Goal: Task Accomplishment & Management: Complete application form

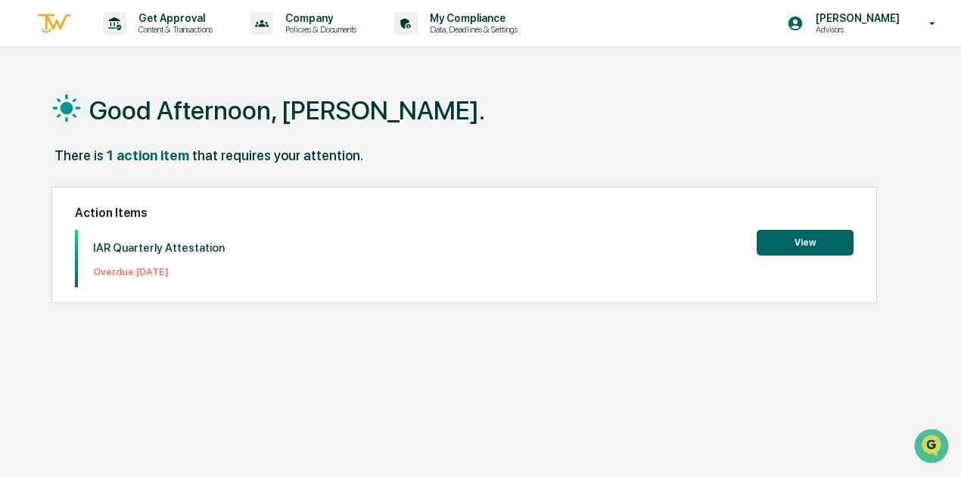
click at [803, 246] on button "View" at bounding box center [805, 243] width 97 height 26
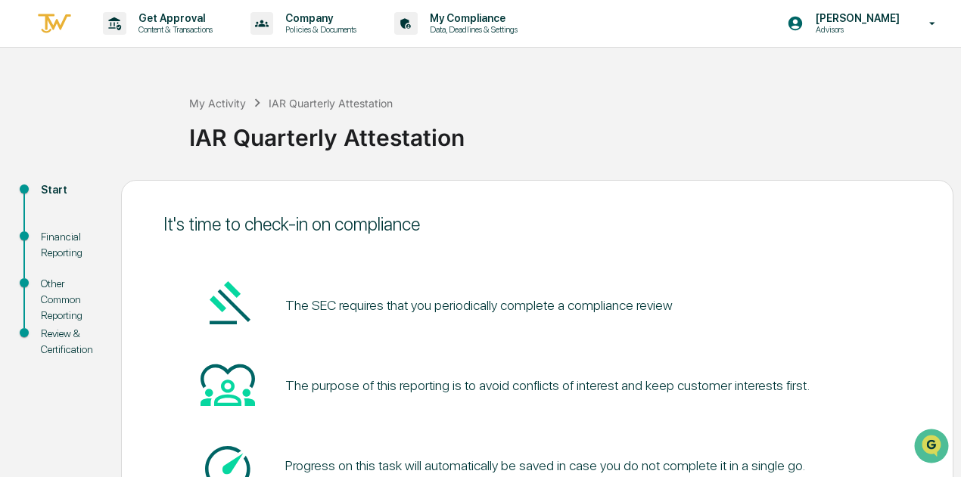
scroll to position [132, 0]
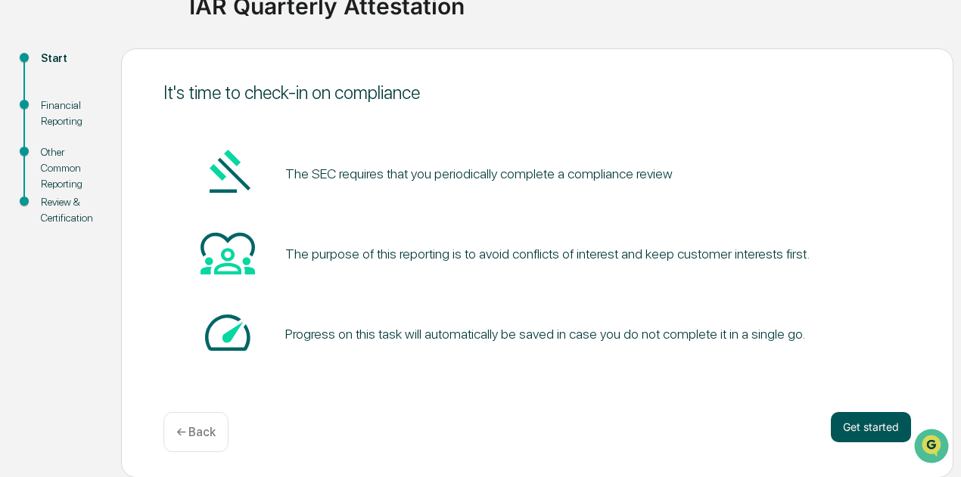
click at [876, 424] on button "Get started" at bounding box center [871, 427] width 80 height 30
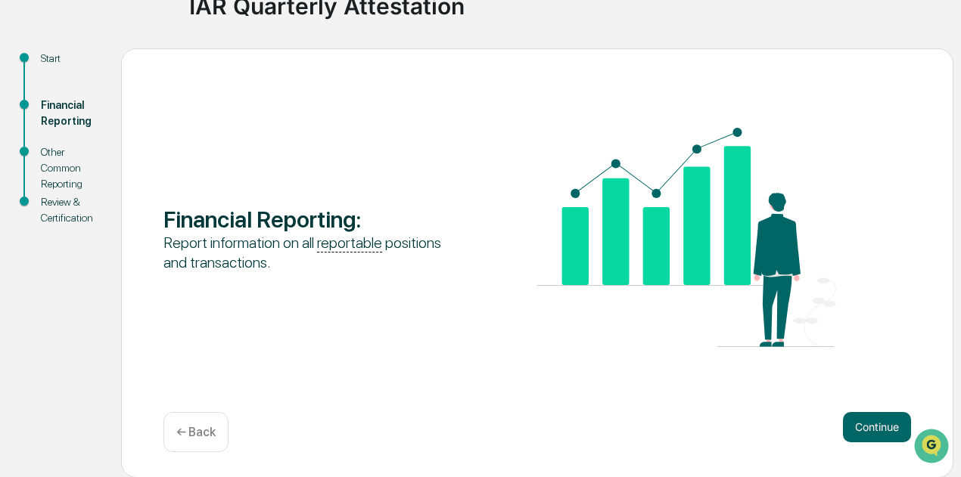
click at [876, 424] on button "Continue" at bounding box center [877, 427] width 68 height 30
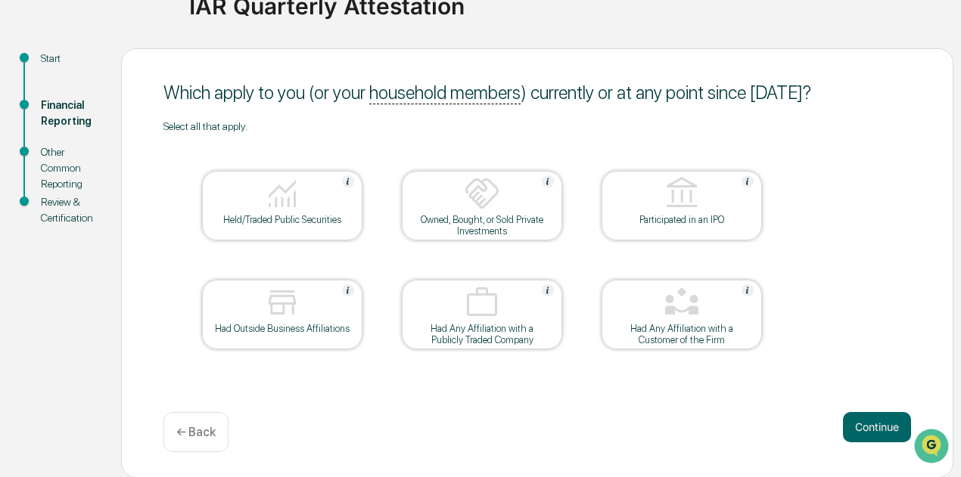
click at [263, 213] on div at bounding box center [282, 195] width 151 height 39
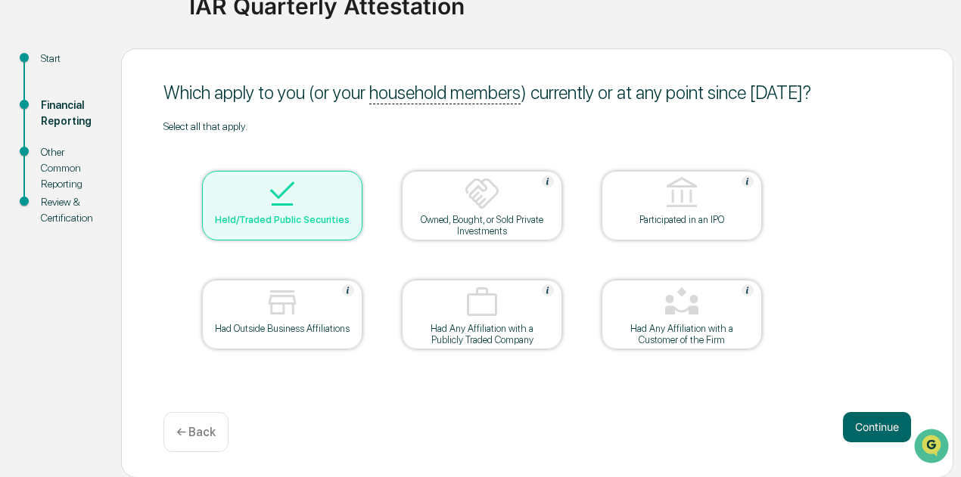
click at [263, 213] on div at bounding box center [282, 195] width 151 height 39
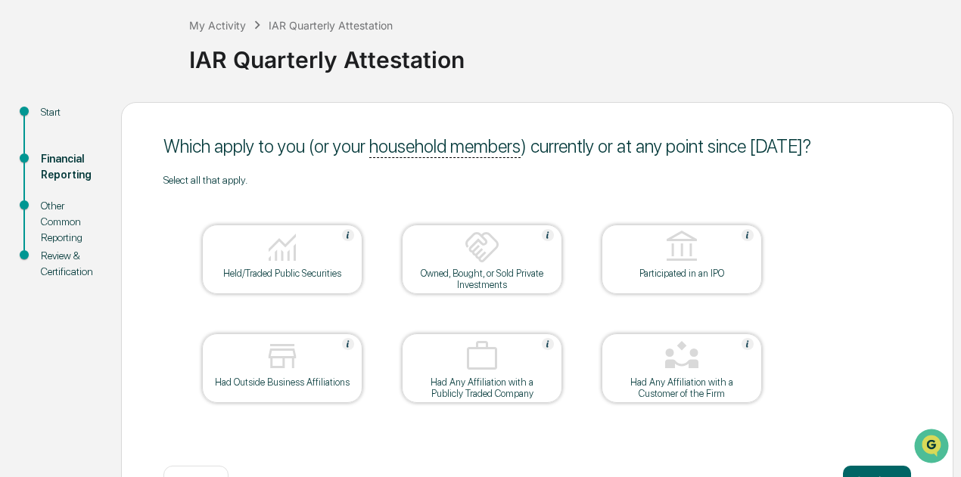
scroll to position [77, 0]
click at [253, 143] on div "Which apply to you (or your household members ) currently or at any point since…" at bounding box center [537, 147] width 748 height 22
click at [302, 272] on div "Held/Traded Public Securities" at bounding box center [282, 274] width 136 height 11
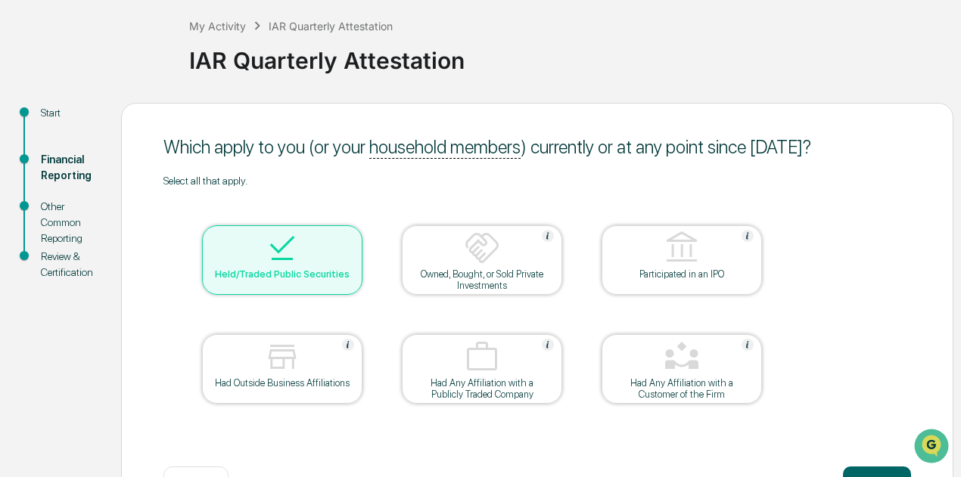
click at [299, 375] on img at bounding box center [282, 357] width 36 height 36
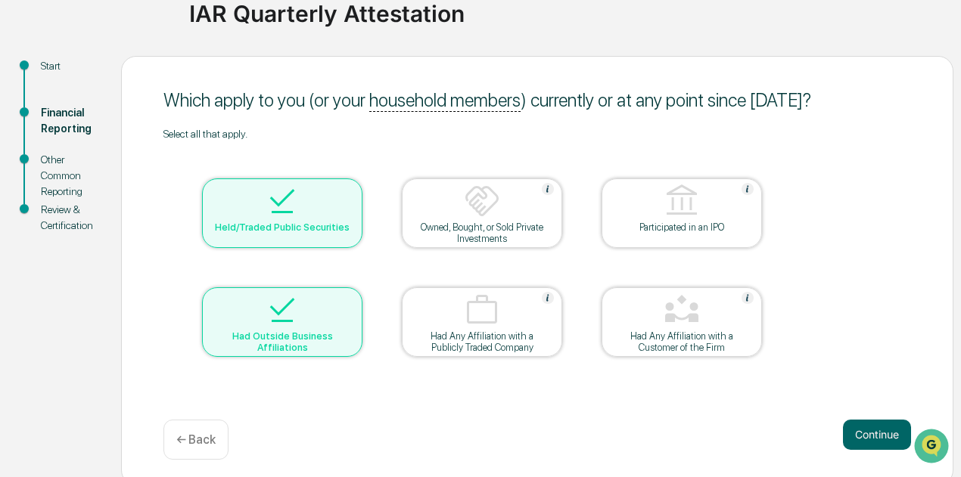
scroll to position [132, 0]
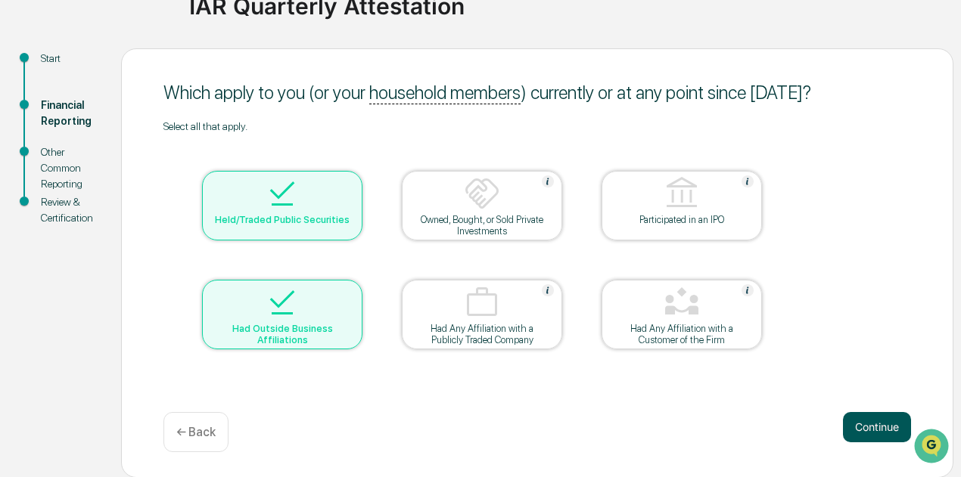
click at [858, 426] on button "Continue" at bounding box center [877, 427] width 68 height 30
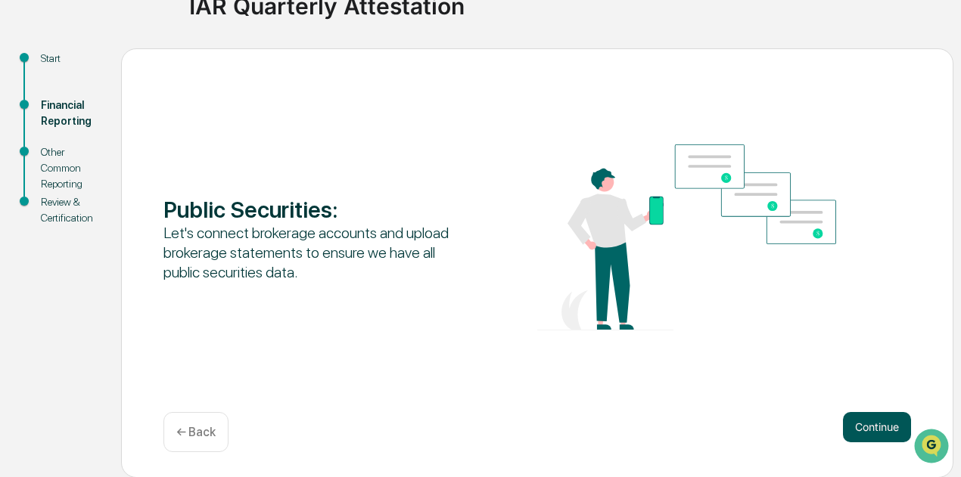
click at [874, 433] on button "Continue" at bounding box center [877, 427] width 68 height 30
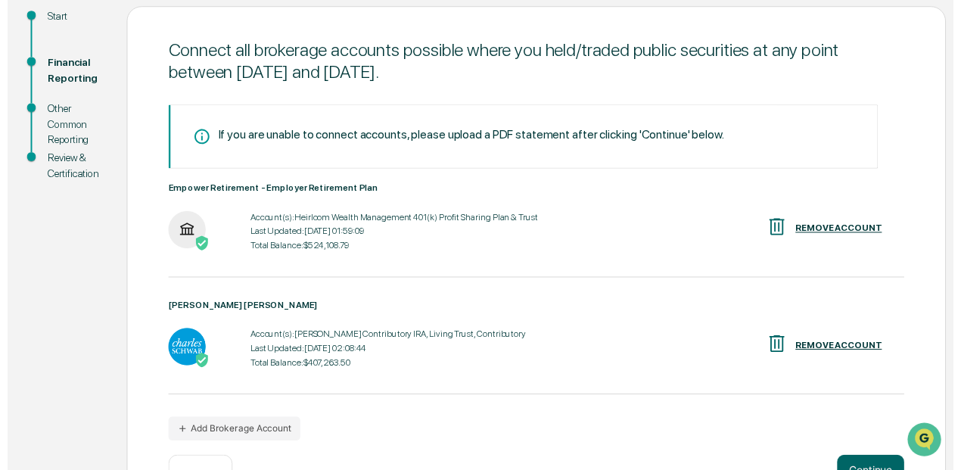
scroll to position [223, 0]
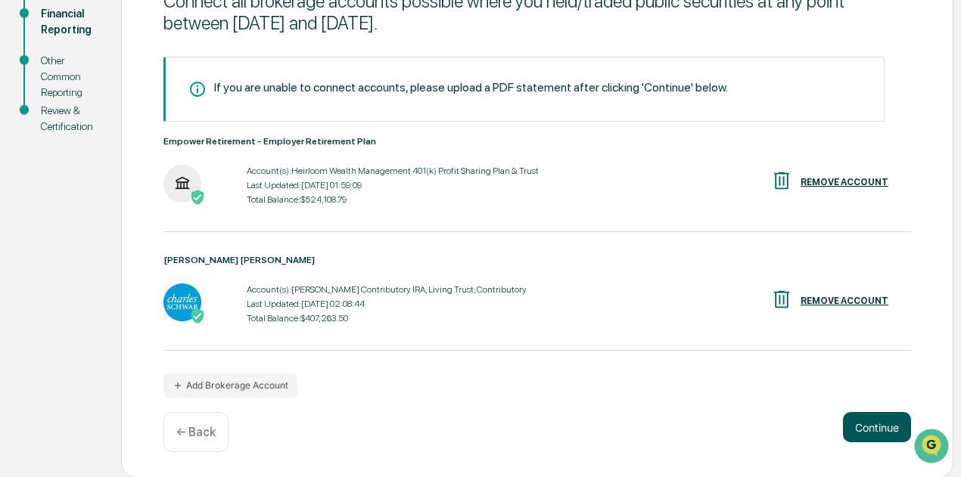
click at [862, 428] on button "Continue" at bounding box center [877, 427] width 68 height 30
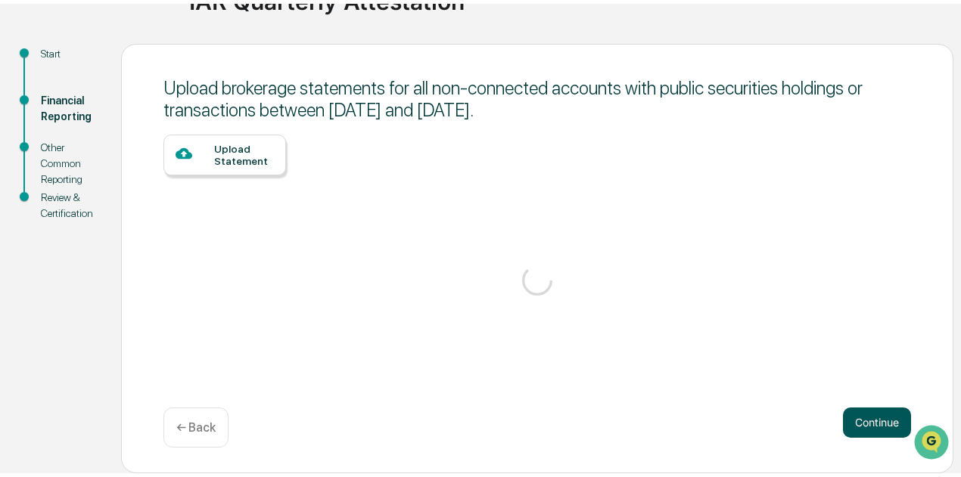
scroll to position [132, 0]
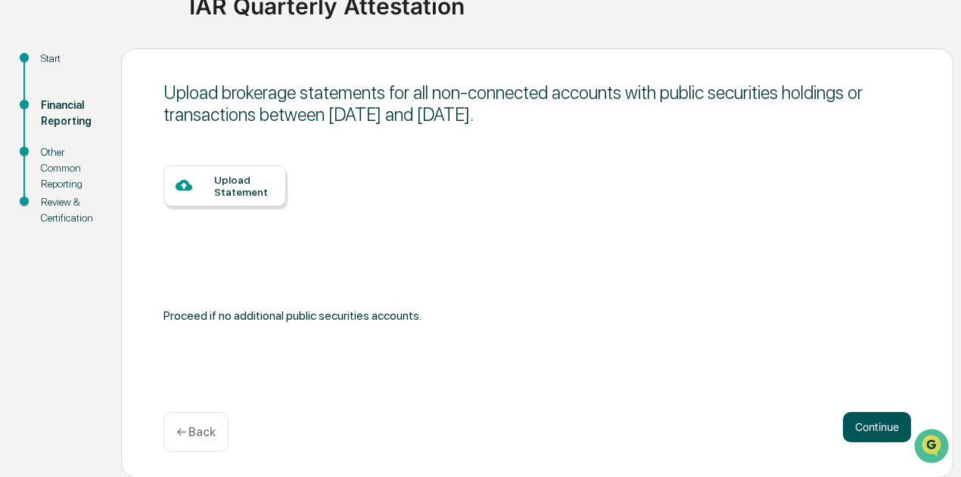
click at [862, 428] on button "Continue" at bounding box center [877, 427] width 68 height 30
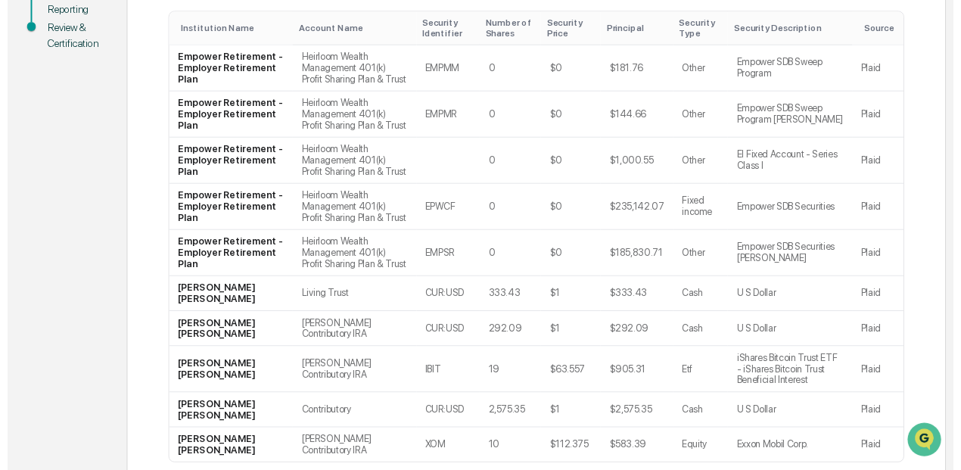
scroll to position [398, 0]
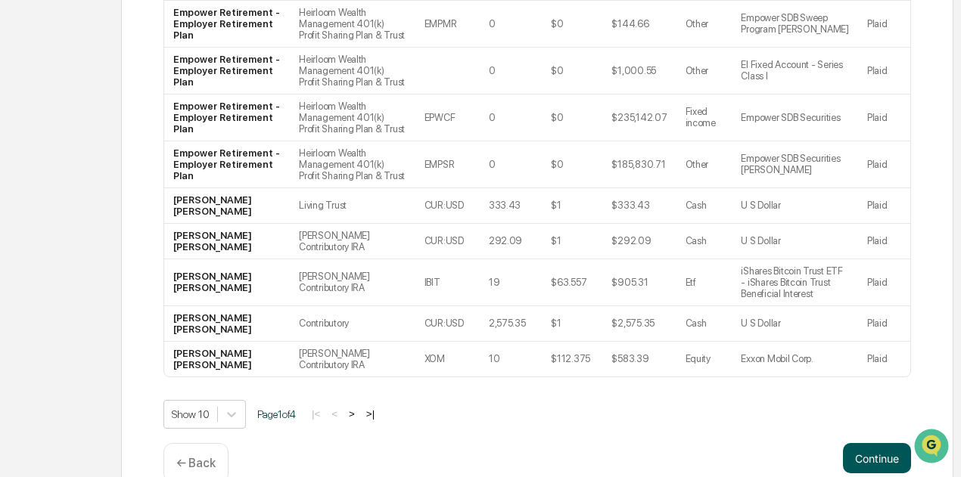
click at [869, 443] on button "Continue" at bounding box center [877, 458] width 68 height 30
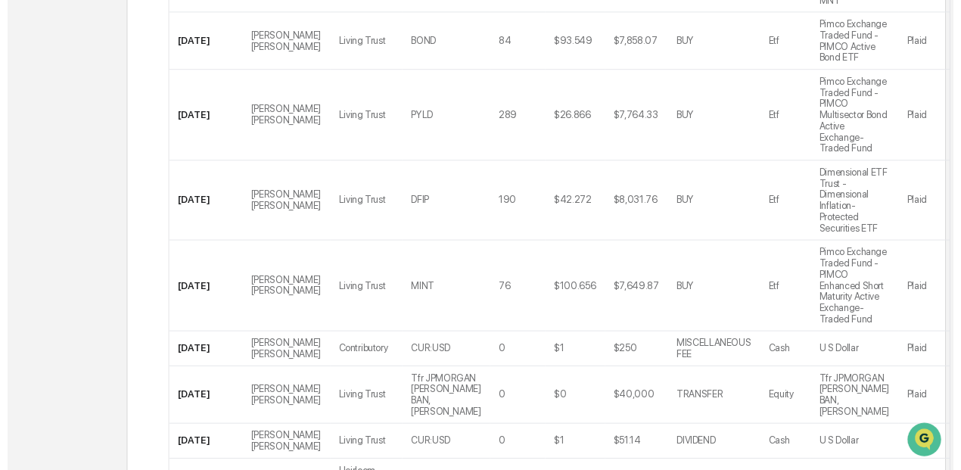
scroll to position [737, 0]
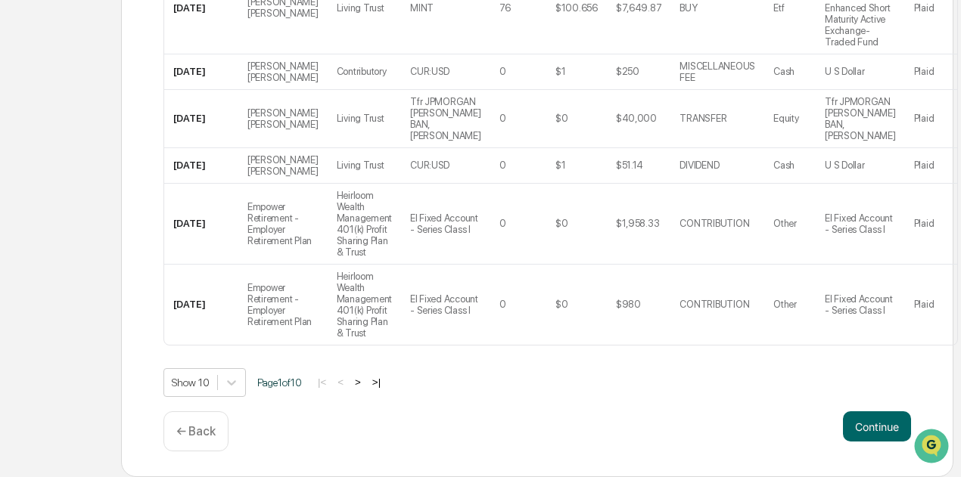
click at [869, 434] on button "Continue" at bounding box center [877, 427] width 68 height 30
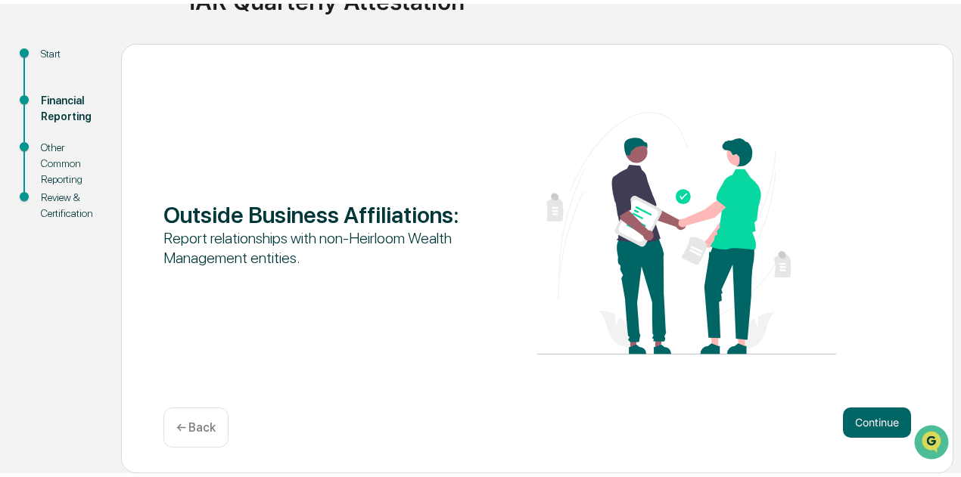
scroll to position [132, 0]
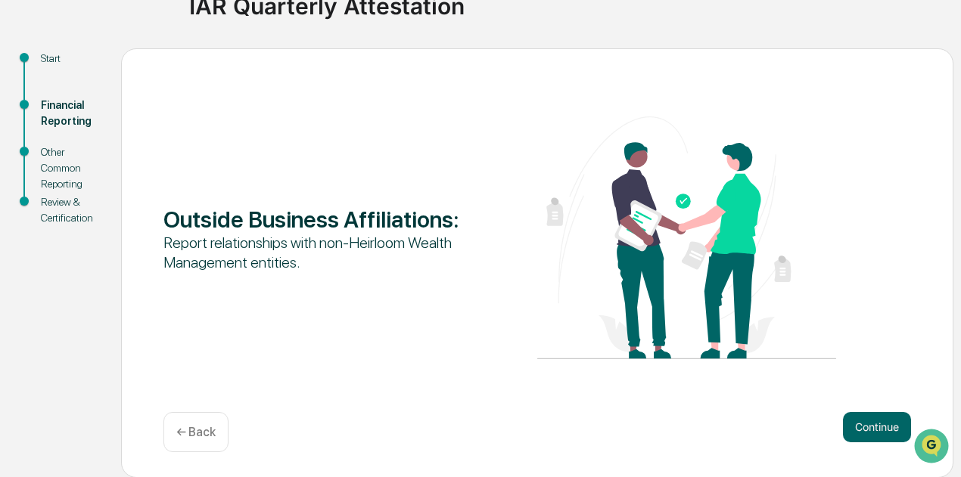
click at [869, 434] on button "Continue" at bounding box center [877, 427] width 68 height 30
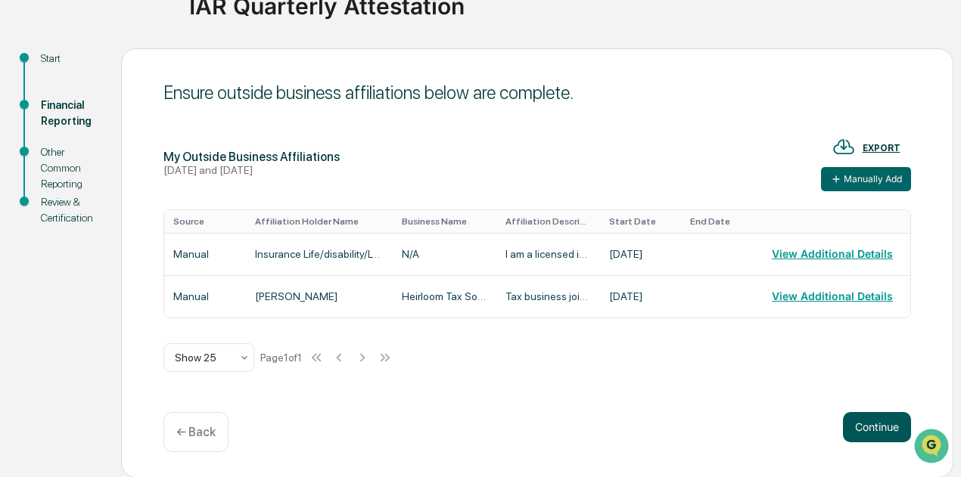
click at [869, 423] on button "Continue" at bounding box center [877, 427] width 68 height 30
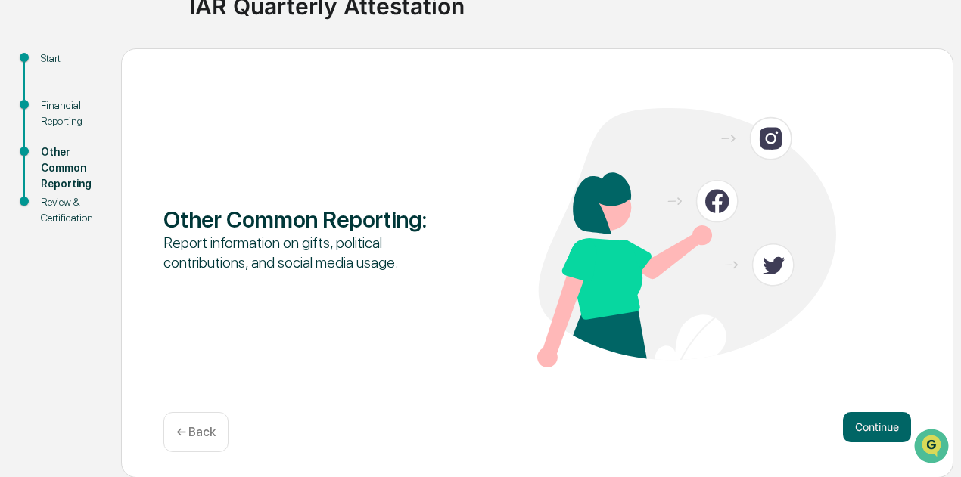
click at [869, 423] on button "Continue" at bounding box center [877, 427] width 68 height 30
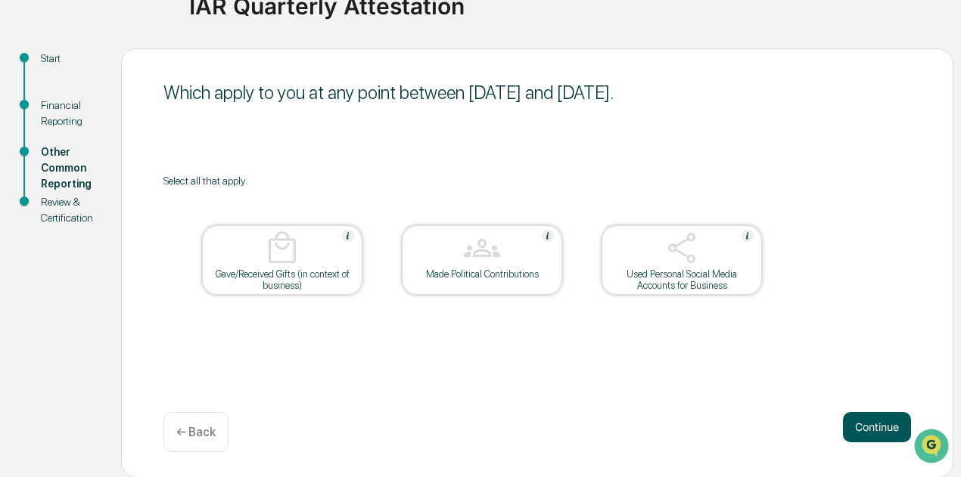
click at [890, 421] on button "Continue" at bounding box center [877, 427] width 68 height 30
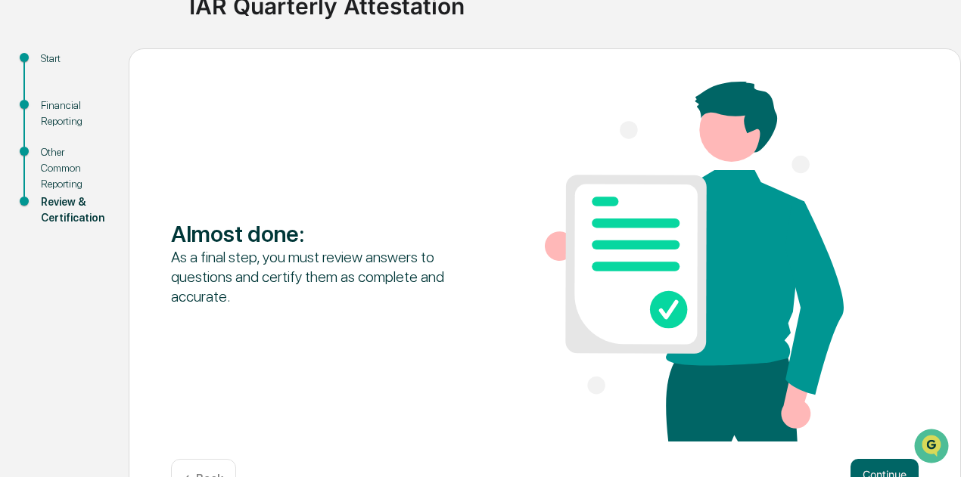
scroll to position [180, 0]
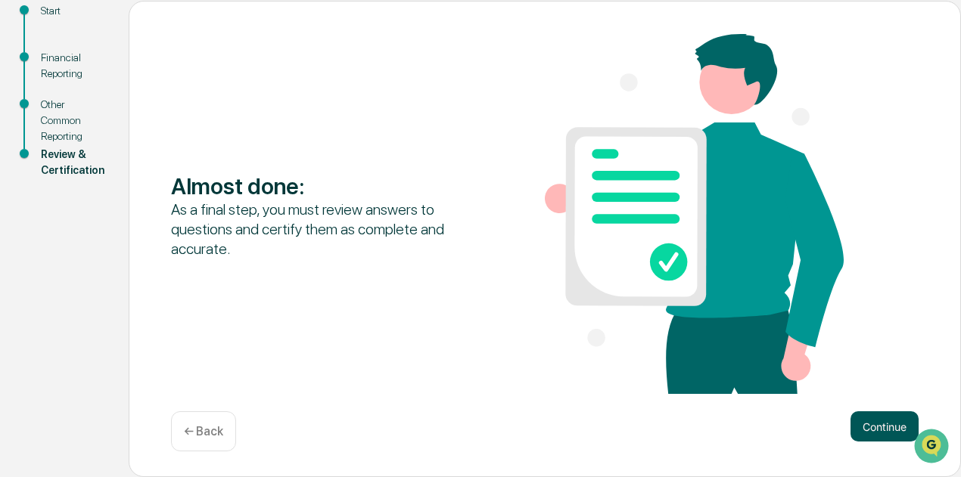
click at [881, 421] on button "Continue" at bounding box center [884, 427] width 68 height 30
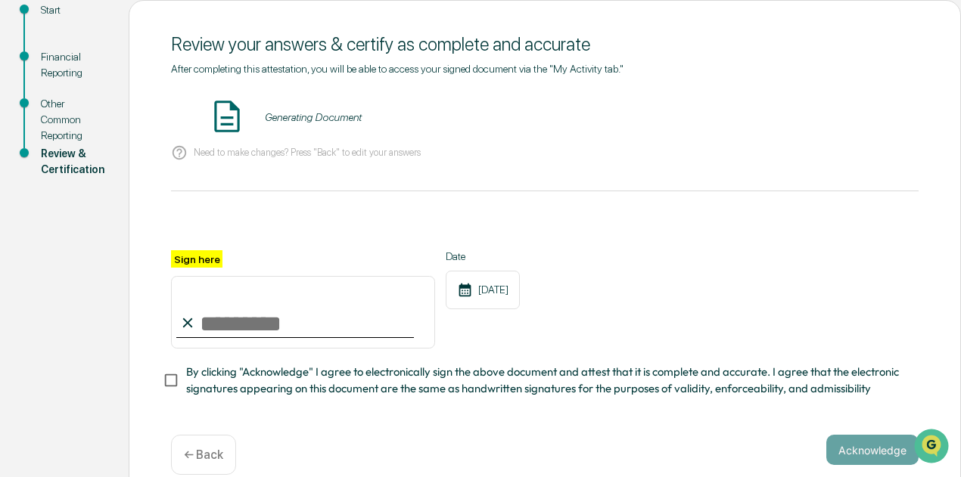
click at [881, 421] on div "After completing this attestation, you will be able to access your signed docum…" at bounding box center [545, 242] width 748 height 358
click at [228, 342] on input "Sign here" at bounding box center [303, 312] width 264 height 73
type input "**********"
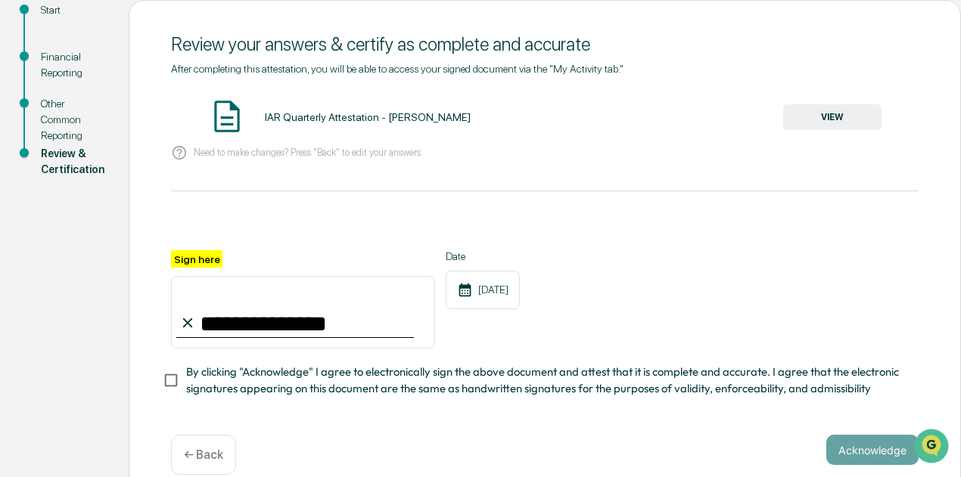
click at [837, 122] on button "VIEW" at bounding box center [832, 117] width 98 height 26
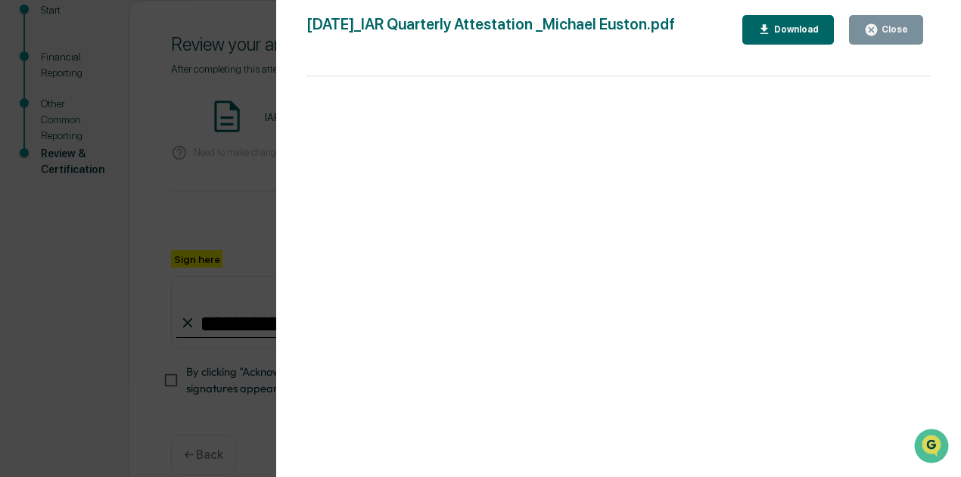
click at [837, 122] on div at bounding box center [618, 284] width 625 height 416
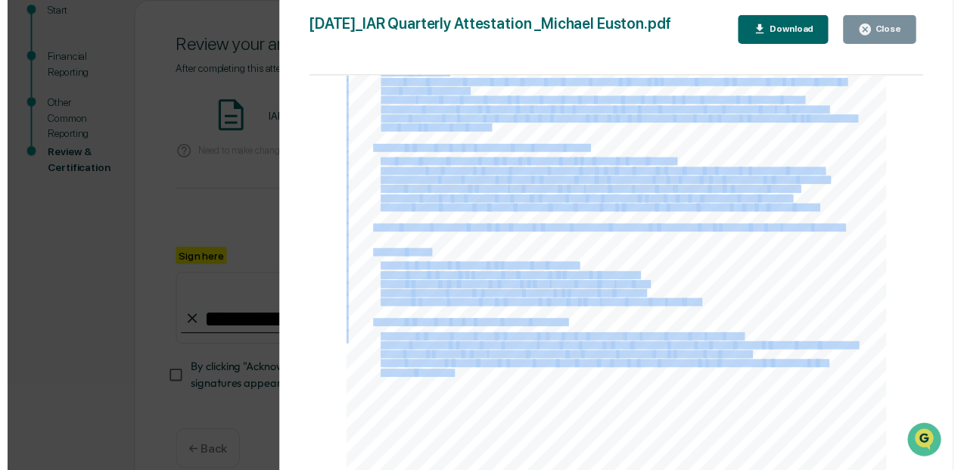
scroll to position [1005, 0]
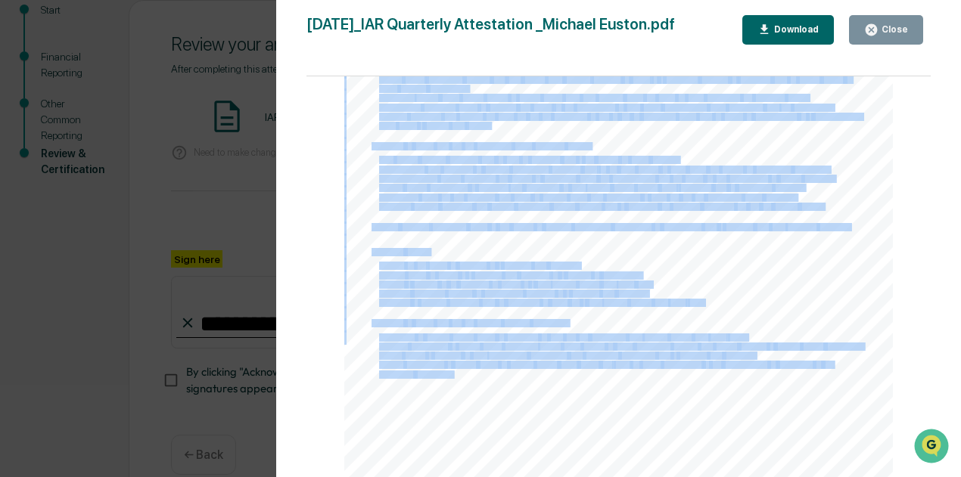
click at [885, 27] on div "Close" at bounding box center [893, 29] width 30 height 11
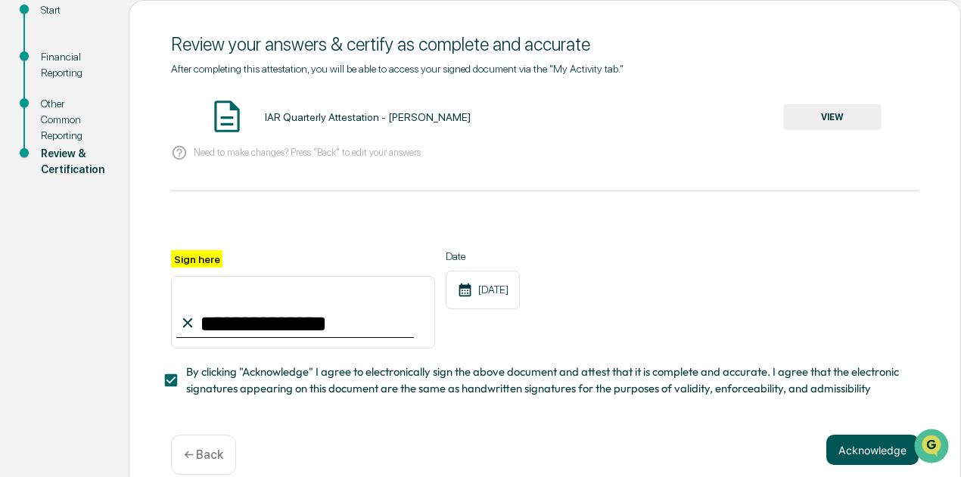
click at [856, 451] on button "Acknowledge" at bounding box center [872, 450] width 92 height 30
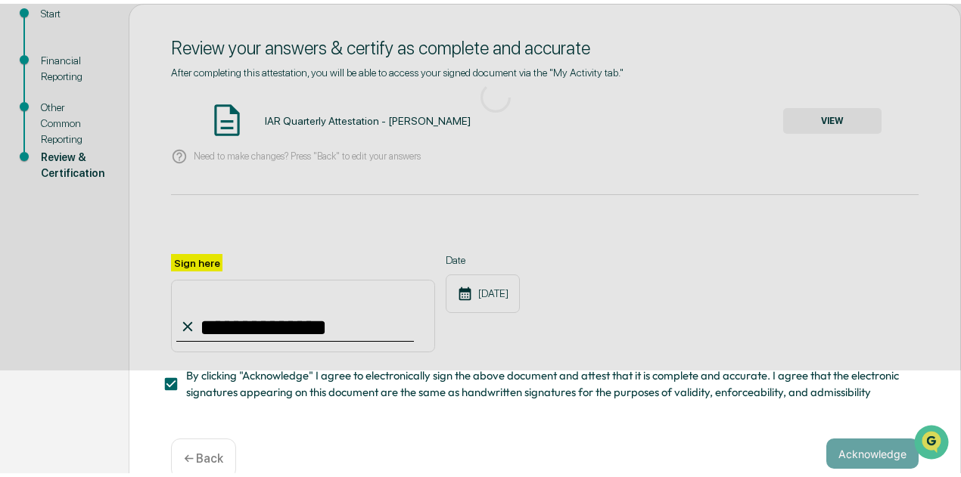
scroll to position [132, 0]
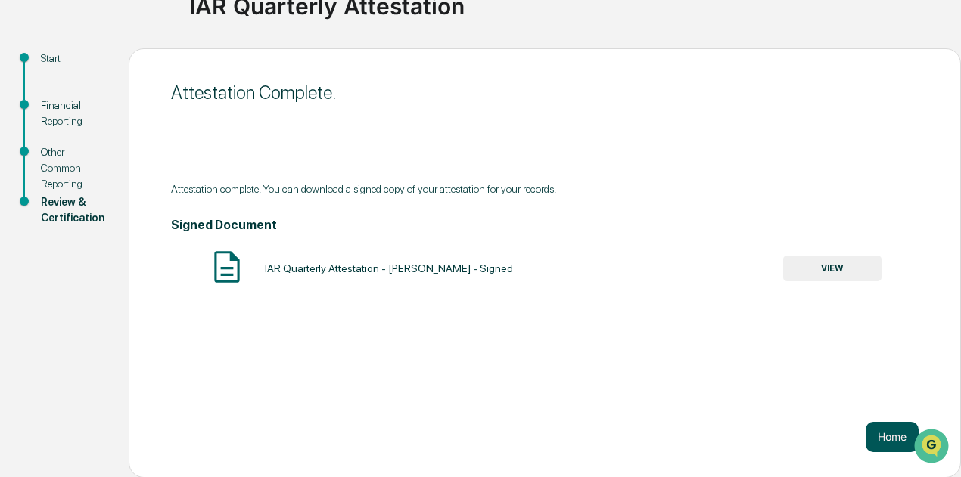
click at [891, 450] on button "Home" at bounding box center [892, 437] width 53 height 30
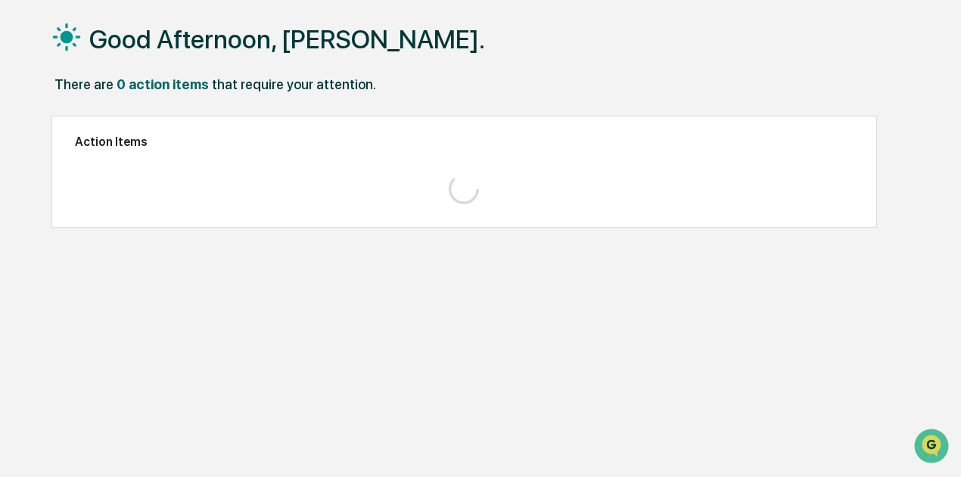
click at [891, 450] on div "Good Afternoon, [PERSON_NAME]. There are 0 action items that require your atten…" at bounding box center [484, 239] width 910 height 477
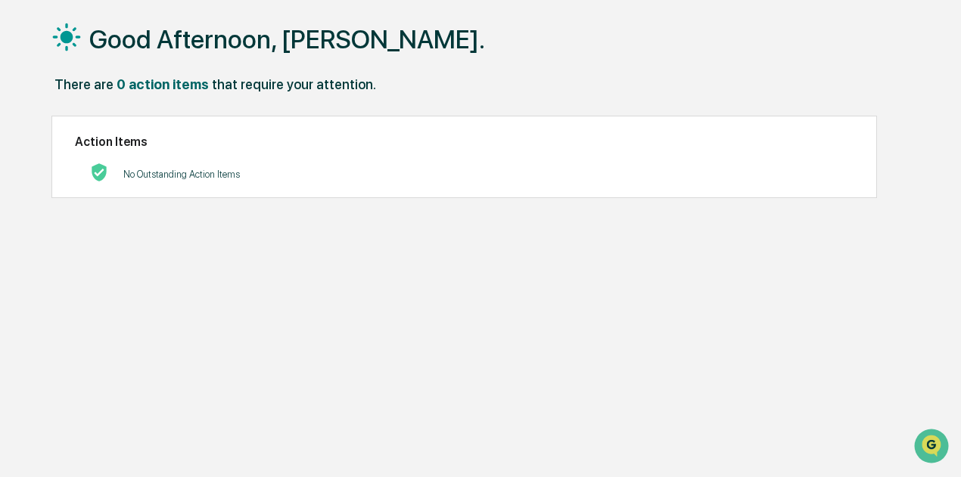
click at [859, 204] on div "Good Afternoon, [PERSON_NAME]. There are 0 action items that require your atten…" at bounding box center [484, 239] width 910 height 477
